Goal: Task Accomplishment & Management: Manage account settings

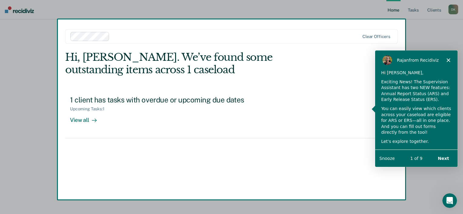
click at [449, 60] on polygon "Close" at bounding box center [449, 60] width 4 height 4
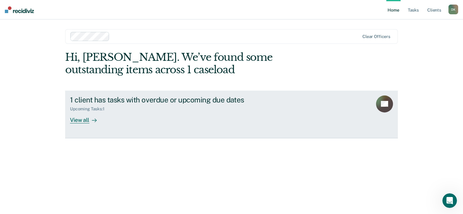
click at [73, 119] on div "View all" at bounding box center [87, 117] width 34 height 12
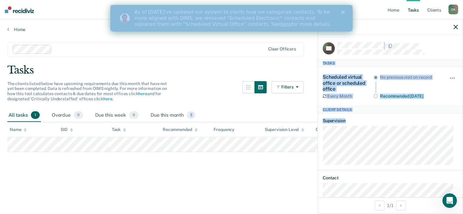
drag, startPoint x: 463, startPoint y: 118, endPoint x: 464, endPoint y: 109, distance: 8.9
click at [463, 109] on html "Looks like you’re using Internet Explorer 11. For faster loading and a better e…" at bounding box center [231, 107] width 463 height 214
click at [254, 178] on main "Clear officers Tasks The clients listed below have upcoming requirements due th…" at bounding box center [231, 122] width 463 height 180
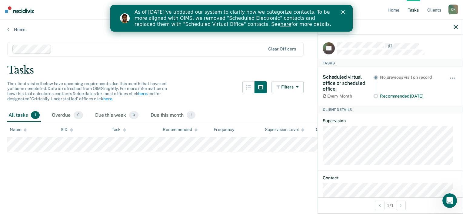
click at [342, 11] on polygon "Close" at bounding box center [344, 12] width 4 height 4
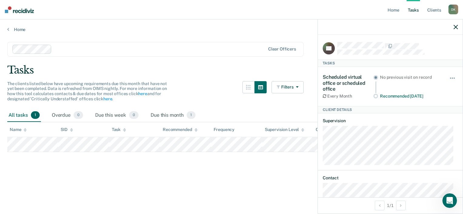
scroll to position [22, 0]
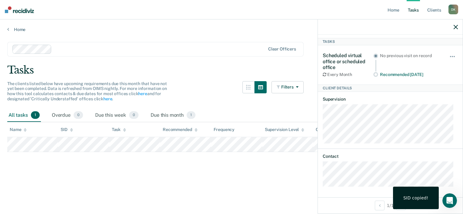
click at [456, 30] on div at bounding box center [390, 26] width 145 height 15
click at [456, 29] on icon "button" at bounding box center [456, 27] width 4 height 4
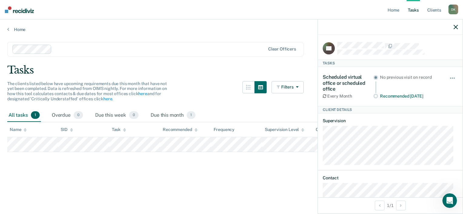
click at [456, 23] on div at bounding box center [390, 26] width 145 height 15
click at [456, 26] on icon "button" at bounding box center [456, 27] width 4 height 4
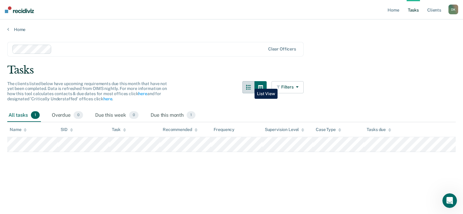
click at [250, 85] on icon "button" at bounding box center [248, 87] width 5 height 5
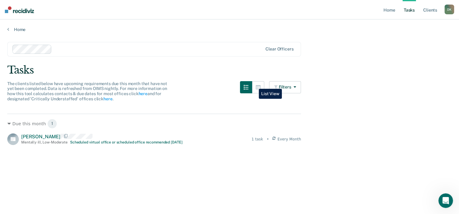
click at [252, 84] on button "button" at bounding box center [246, 87] width 12 height 12
click at [259, 85] on icon "button" at bounding box center [258, 87] width 5 height 4
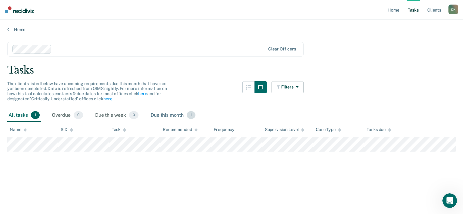
click at [172, 112] on div "Due this month 1" at bounding box center [173, 115] width 47 height 13
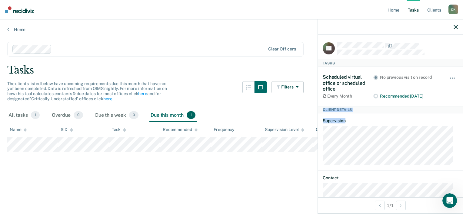
drag, startPoint x: 463, startPoint y: 91, endPoint x: 457, endPoint y: 146, distance: 55.0
click at [457, 146] on div "ER Tasks Scheduled virtual office or scheduled office Every Month No previous v…" at bounding box center [391, 116] width 146 height 194
click at [446, 202] on div "Open Intercom Messenger" at bounding box center [449, 199] width 20 height 20
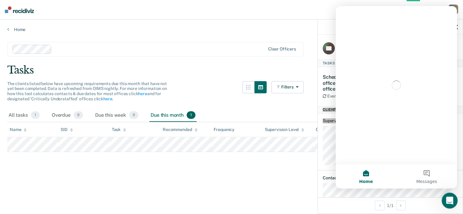
scroll to position [0, 0]
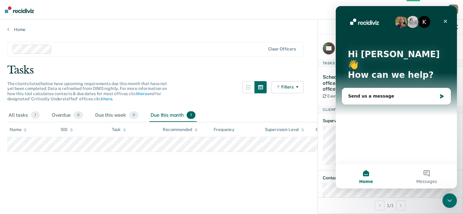
click at [296, 76] on main "Clear officers Tasks The clients listed below have upcoming requirements due th…" at bounding box center [231, 122] width 463 height 180
click at [446, 16] on div "Close" at bounding box center [445, 21] width 11 height 11
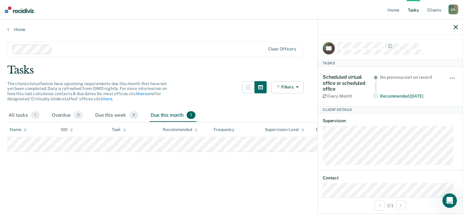
click at [456, 28] on icon "button" at bounding box center [456, 27] width 4 height 4
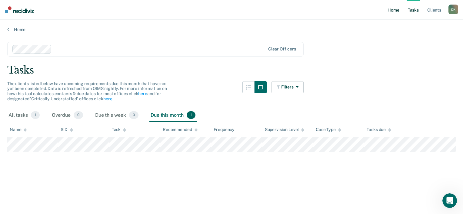
click at [398, 9] on link "Home" at bounding box center [394, 9] width 14 height 19
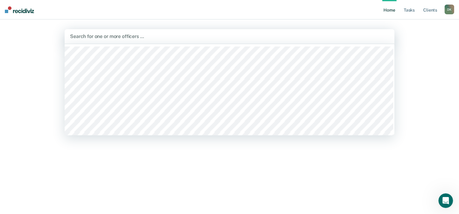
click at [213, 42] on div "Search for one or more officers …" at bounding box center [230, 36] width 330 height 15
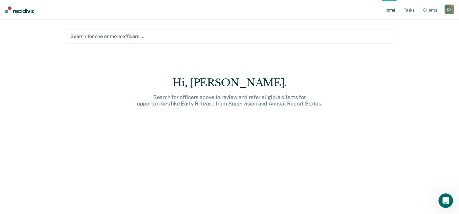
click at [213, 42] on div "Search for one or more officers …" at bounding box center [230, 36] width 330 height 15
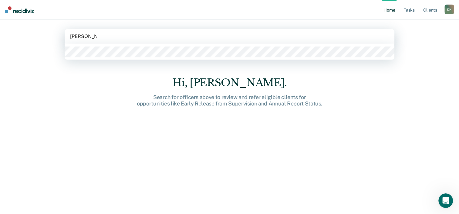
type input "[PERSON_NAME]"
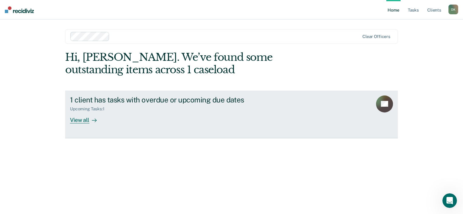
click at [96, 124] on link "1 client has tasks with overdue or upcoming due dates Upcoming Tasks : 1 View a…" at bounding box center [231, 114] width 333 height 48
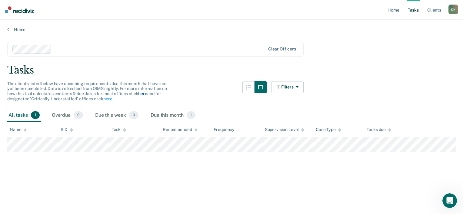
click at [144, 91] on link "here" at bounding box center [142, 93] width 9 height 5
click at [292, 177] on main "Clear officers Tasks The clients listed below have upcoming requirements due th…" at bounding box center [231, 122] width 463 height 180
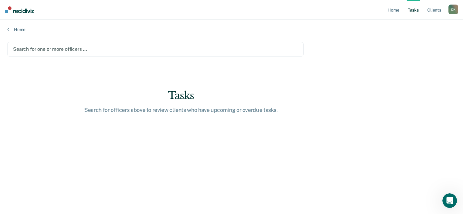
click at [45, 49] on div at bounding box center [155, 48] width 285 height 7
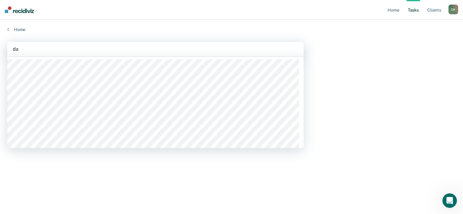
type input "dau"
